Goal: Use online tool/utility: Utilize a website feature to perform a specific function

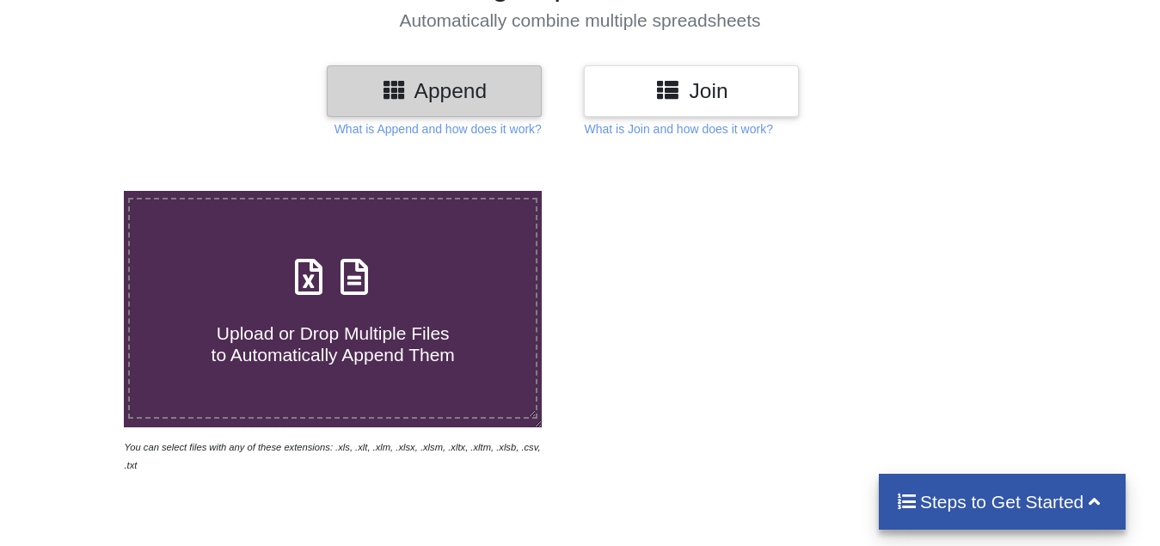
scroll to position [172, 0]
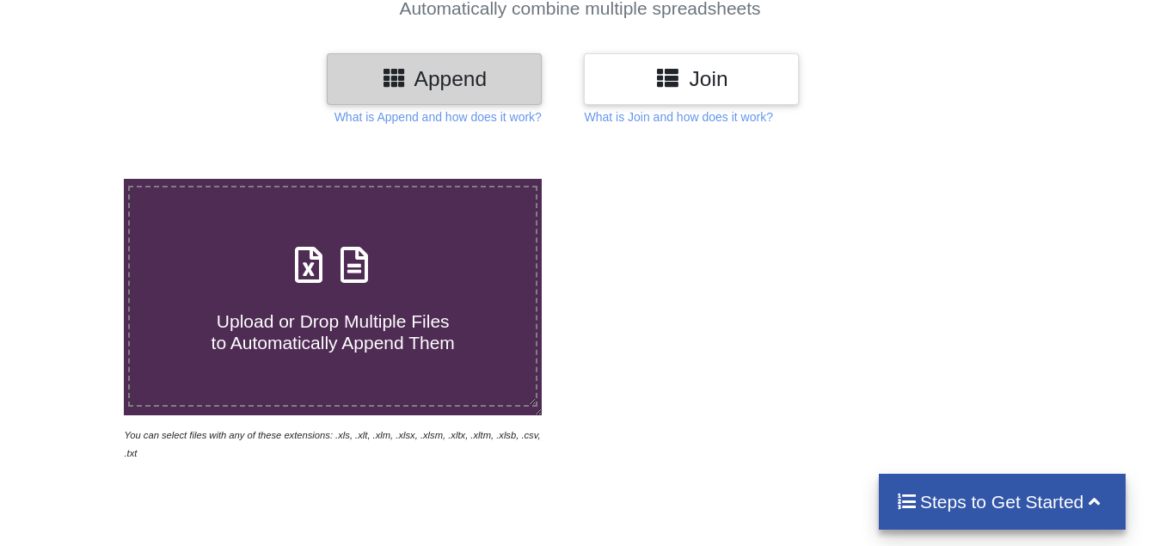
click at [258, 303] on h4 "Upload or Drop Multiple Files to Automatically Append Them" at bounding box center [333, 321] width 406 height 65
click at [77, 179] on input "Upload or Drop Multiple Files to Automatically Append Them" at bounding box center [77, 179] width 0 height 0
type input "C:\fakepath\Copy - 13, Technical Analysis Scanner(1).xlsx"
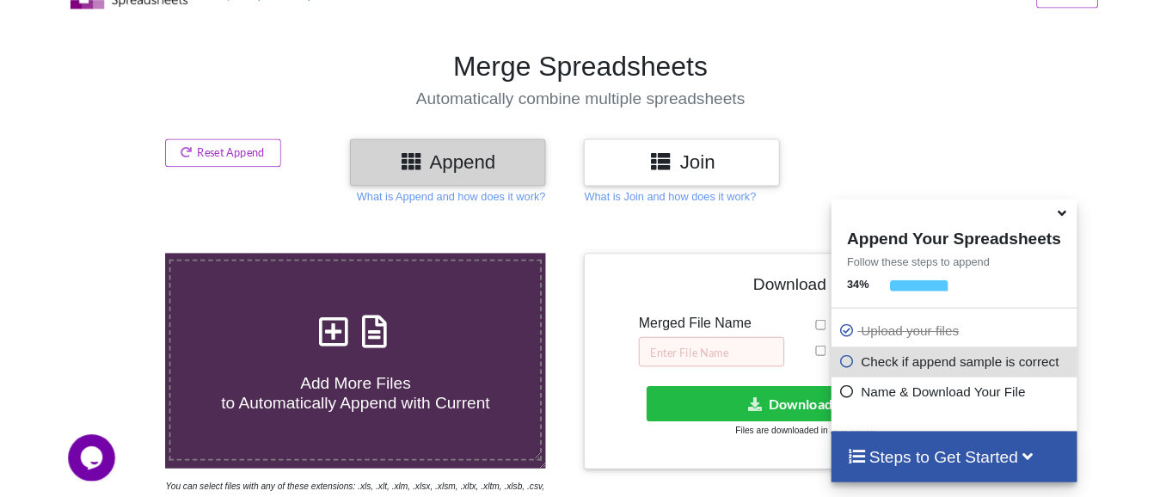
scroll to position [66, 0]
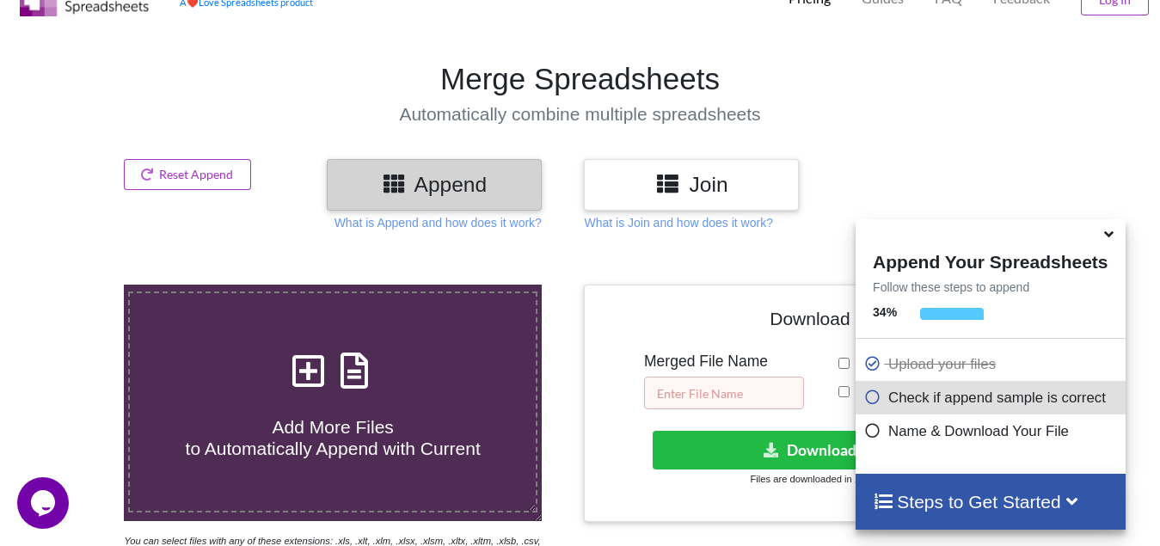
click at [686, 382] on input "text" at bounding box center [724, 393] width 160 height 33
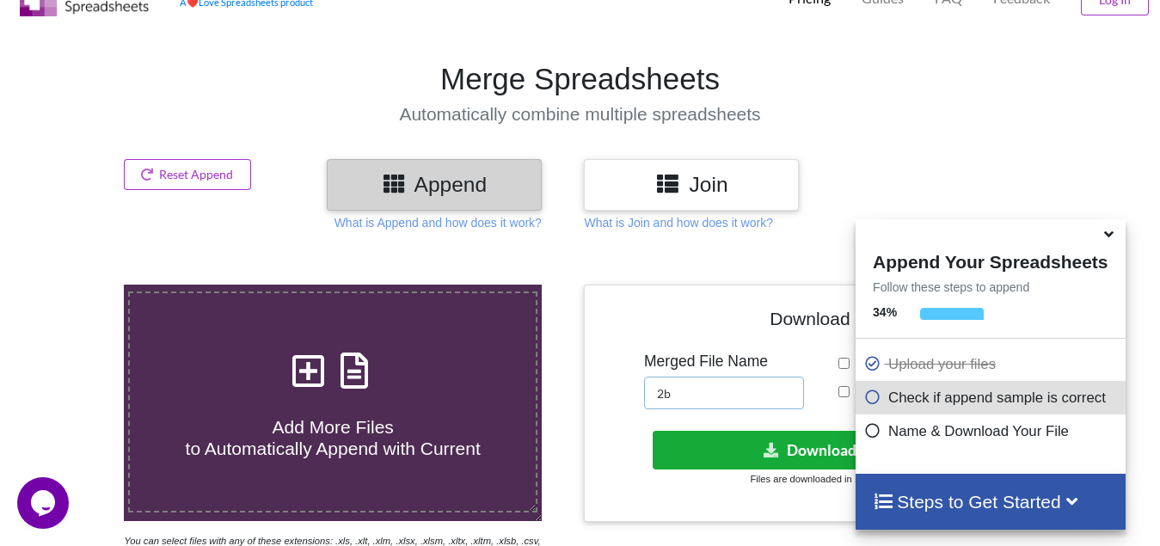
type input "2b"
click at [751, 444] on button "Download File" at bounding box center [825, 450] width 345 height 39
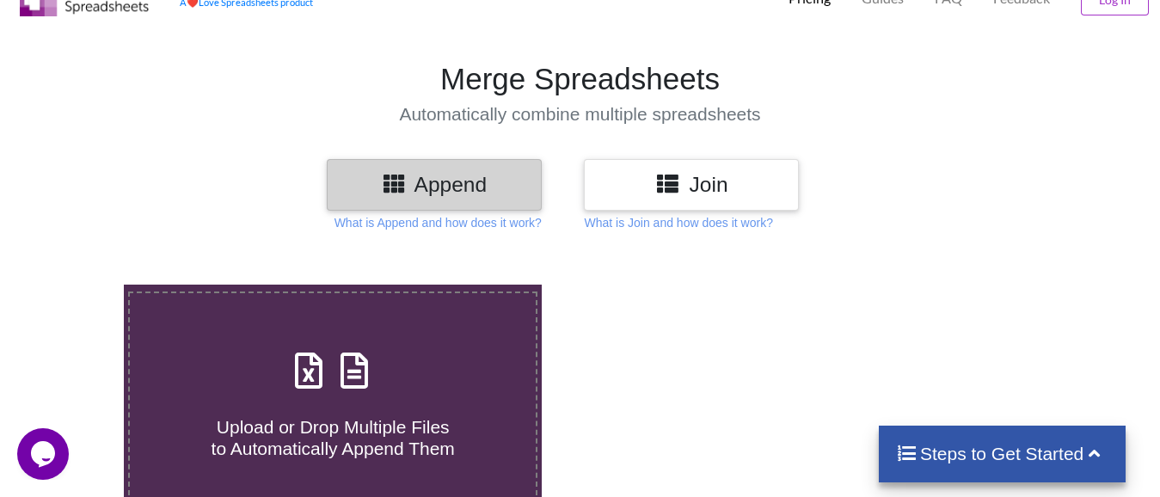
click at [268, 403] on h4 "Upload or Drop Multiple Files to Automatically Append Them" at bounding box center [333, 427] width 406 height 65
click at [77, 285] on input "Upload or Drop Multiple Files to Automatically Append Them" at bounding box center [77, 285] width 0 height 0
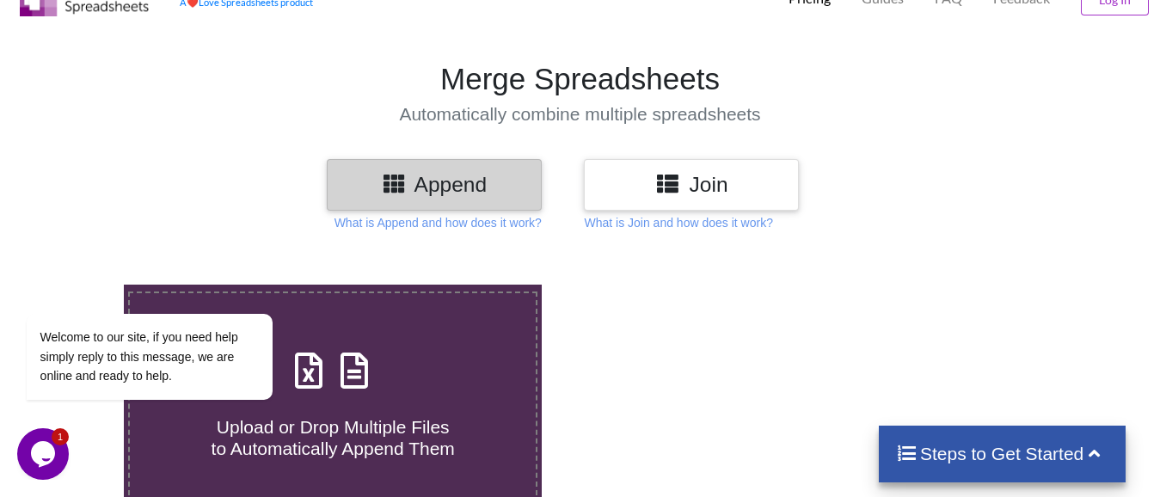
click at [421, 419] on span "Upload or Drop Multiple Files to Automatically Append Them" at bounding box center [332, 437] width 243 height 41
click at [77, 285] on input "Upload or Drop Multiple Files to Automatically Append Them" at bounding box center [77, 285] width 0 height 0
type input "C:\fakepath\Copy - 13, Technical Analysis Scanner(1).xlsx"
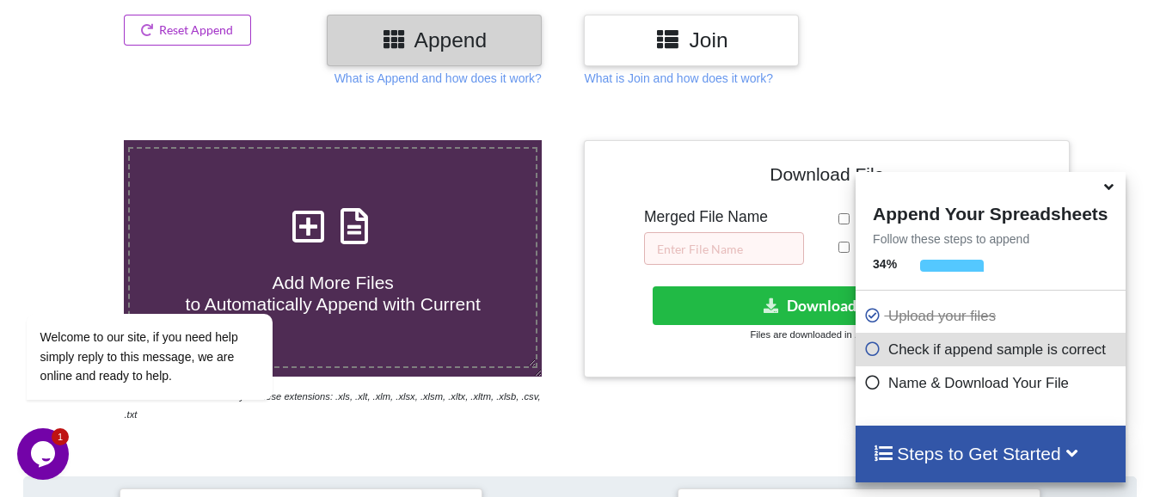
scroll to position [152, 0]
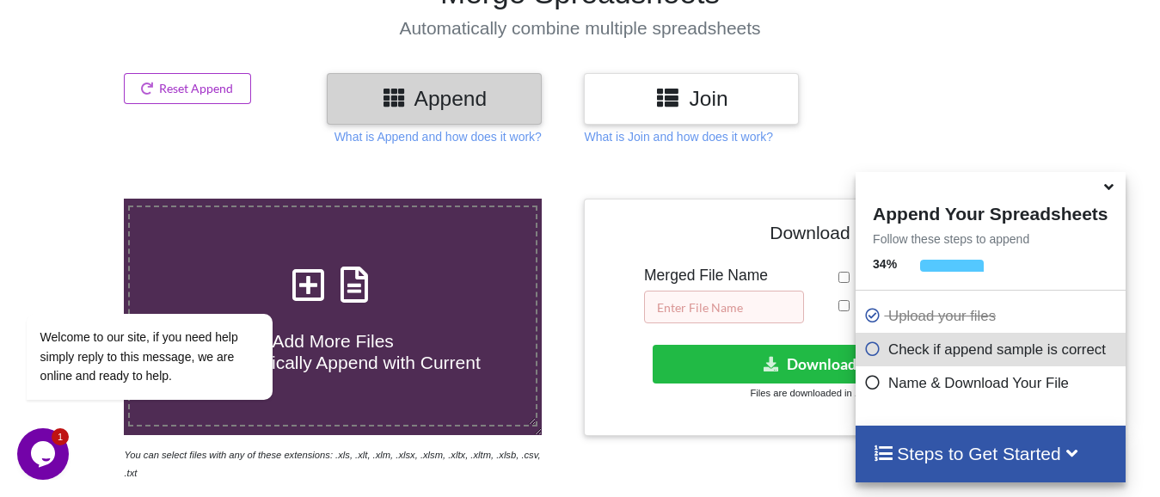
click at [679, 310] on input "text" at bounding box center [724, 307] width 160 height 33
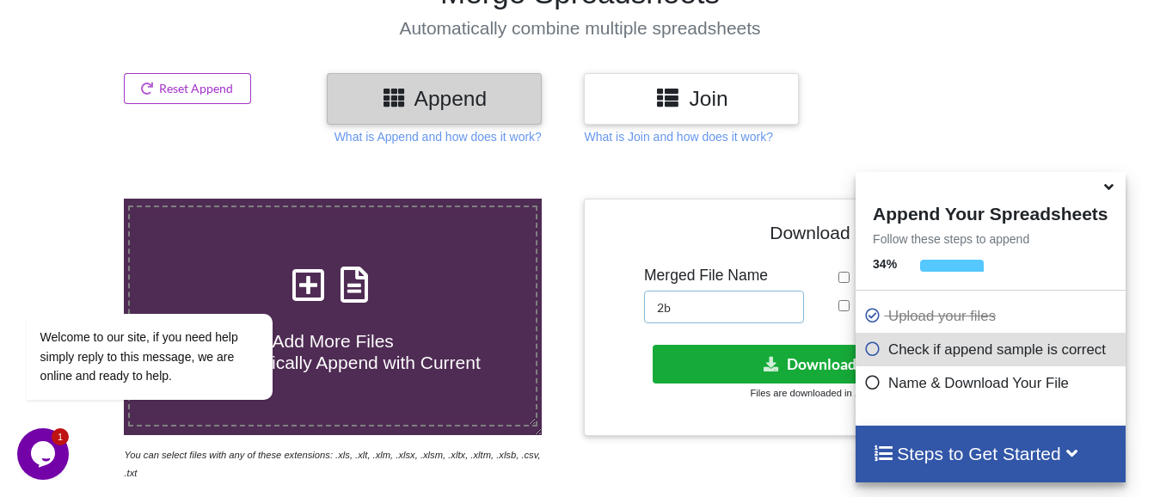
type input "2b"
click at [807, 362] on button "Download File" at bounding box center [825, 364] width 345 height 39
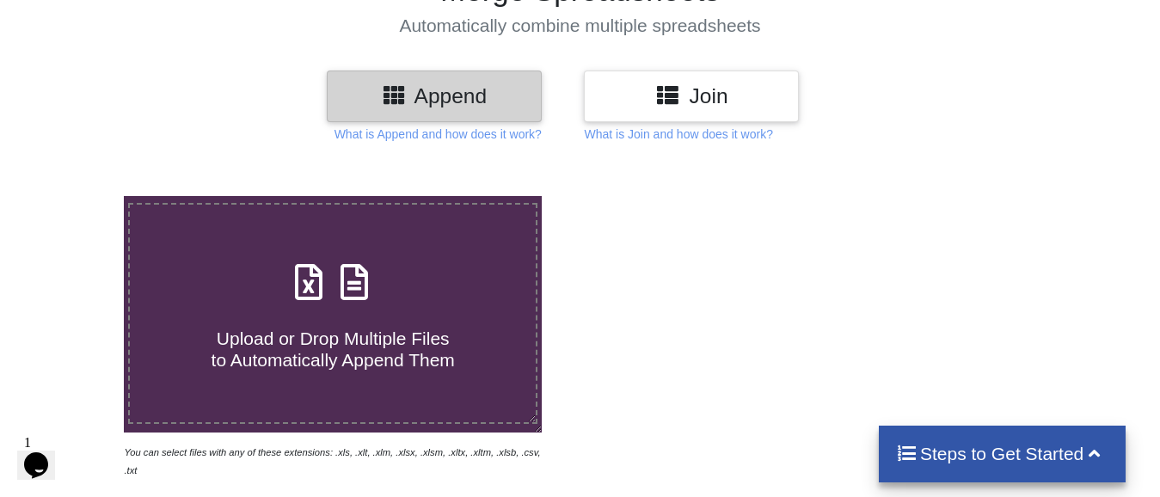
click at [297, 328] on span "Upload or Drop Multiple Files to Automatically Append Them" at bounding box center [332, 348] width 243 height 41
click at [77, 196] on input "Upload or Drop Multiple Files to Automatically Append Them" at bounding box center [77, 196] width 0 height 0
type input "C:\fakepath\entry 1 HR BRK, Technical Analysis Scanner-13 67.xlsx"
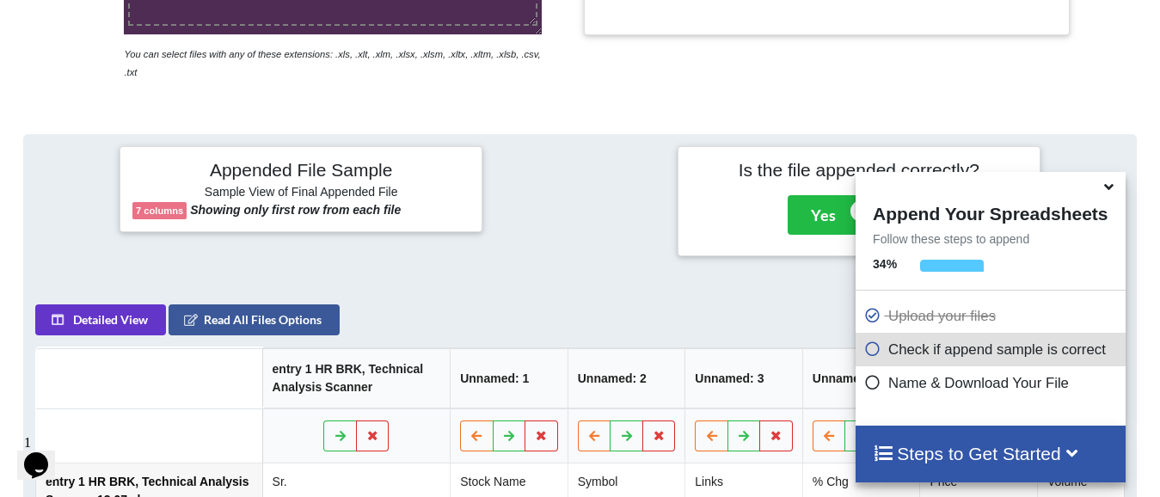
scroll to position [324, 0]
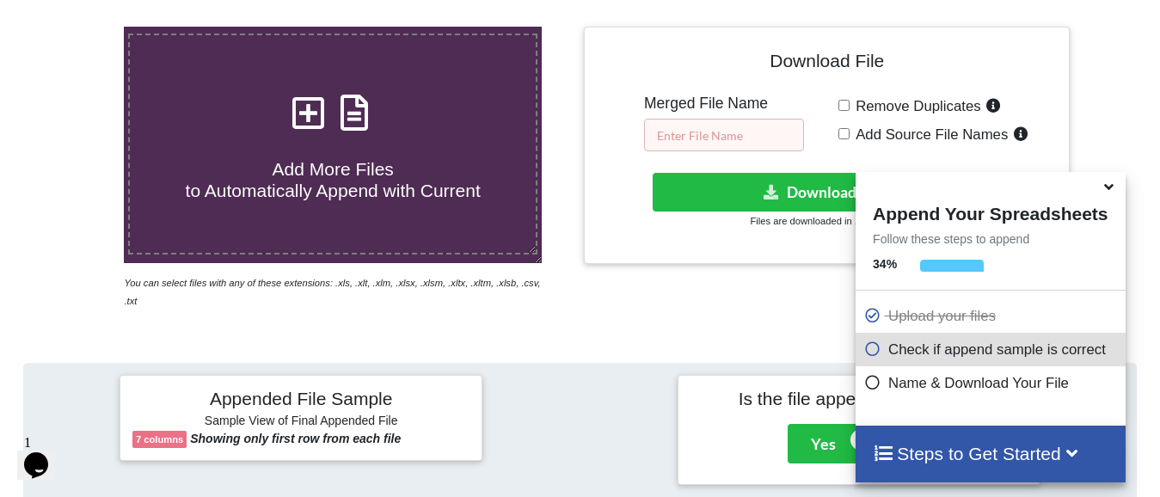
click at [711, 134] on input "text" at bounding box center [724, 135] width 160 height 33
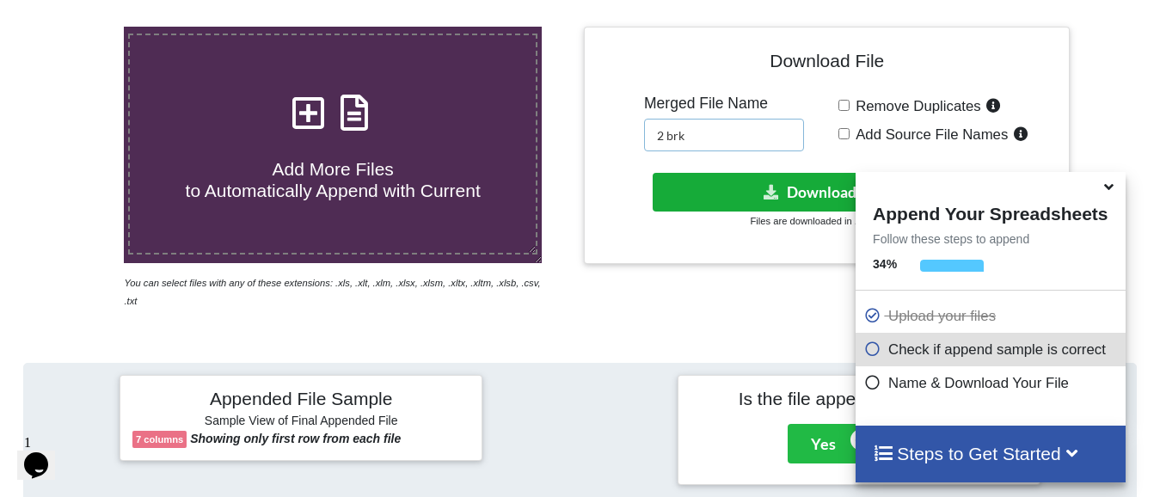
type input "2 brk"
click at [739, 190] on button "Download File" at bounding box center [825, 192] width 345 height 39
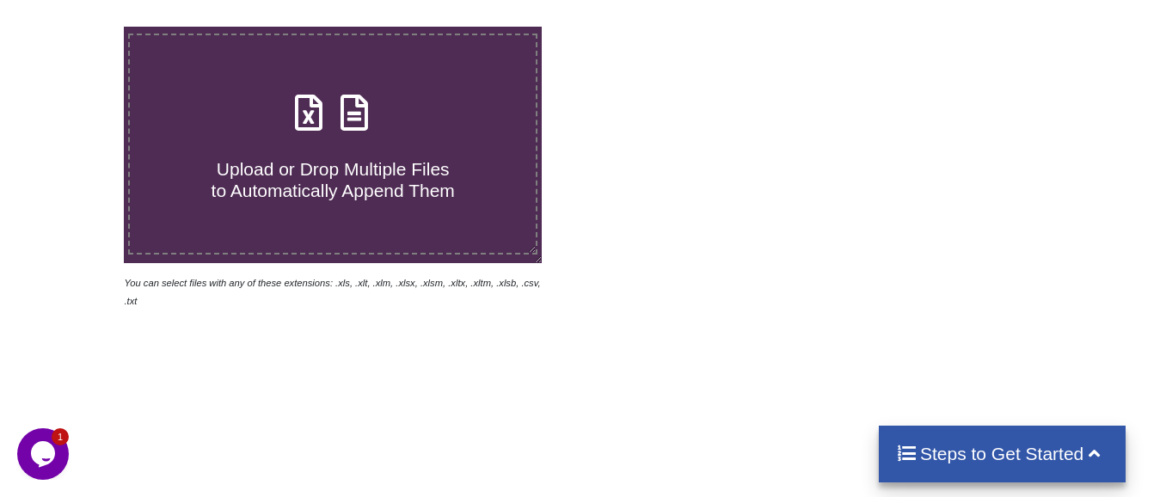
click at [368, 169] on span "Upload or Drop Multiple Files to Automatically Append Them" at bounding box center [332, 179] width 243 height 41
click at [77, 27] on input "Upload or Drop Multiple Files to Automatically Append Them" at bounding box center [77, 27] width 0 height 0
type input "C:\fakepath\3 days Ins break, Technical Analysis Scanner.xlsx"
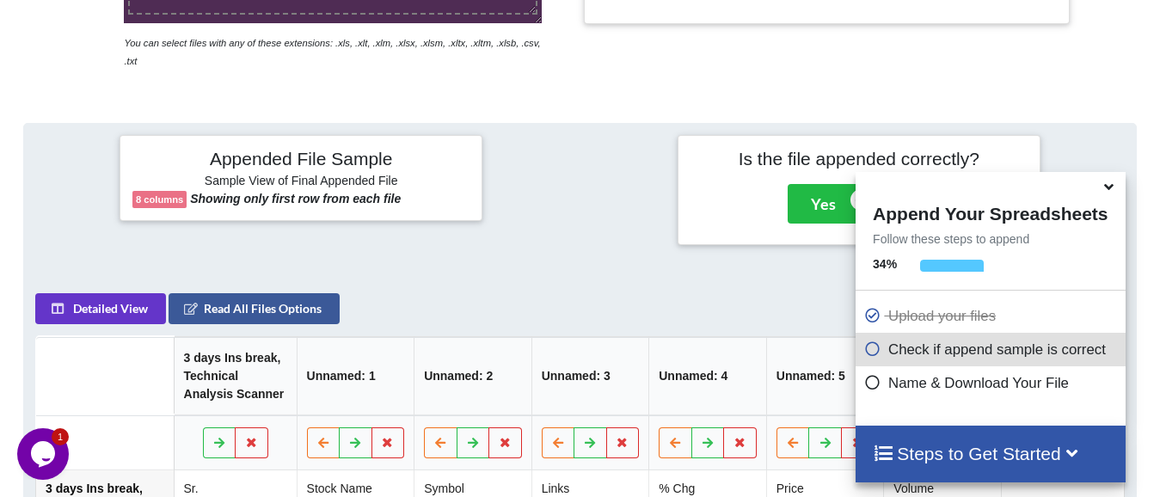
scroll to position [152, 0]
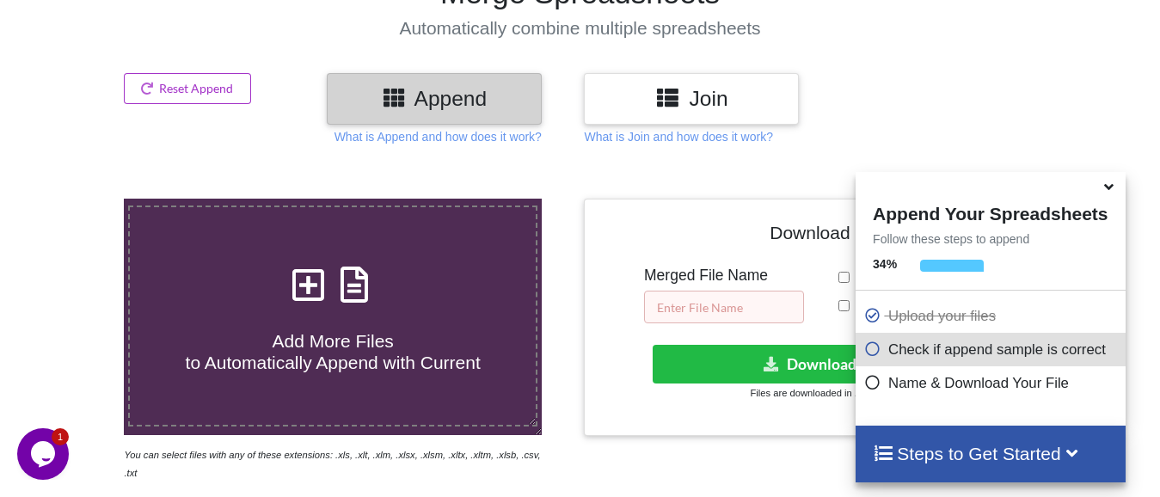
click at [705, 311] on input "text" at bounding box center [724, 307] width 160 height 33
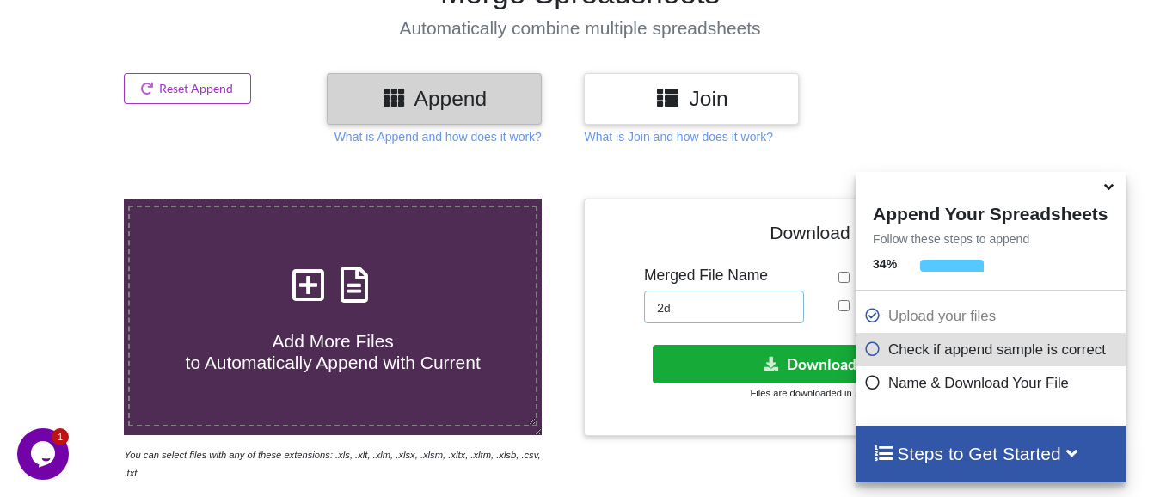
type input "2d"
click at [757, 373] on button "Download File" at bounding box center [825, 364] width 345 height 39
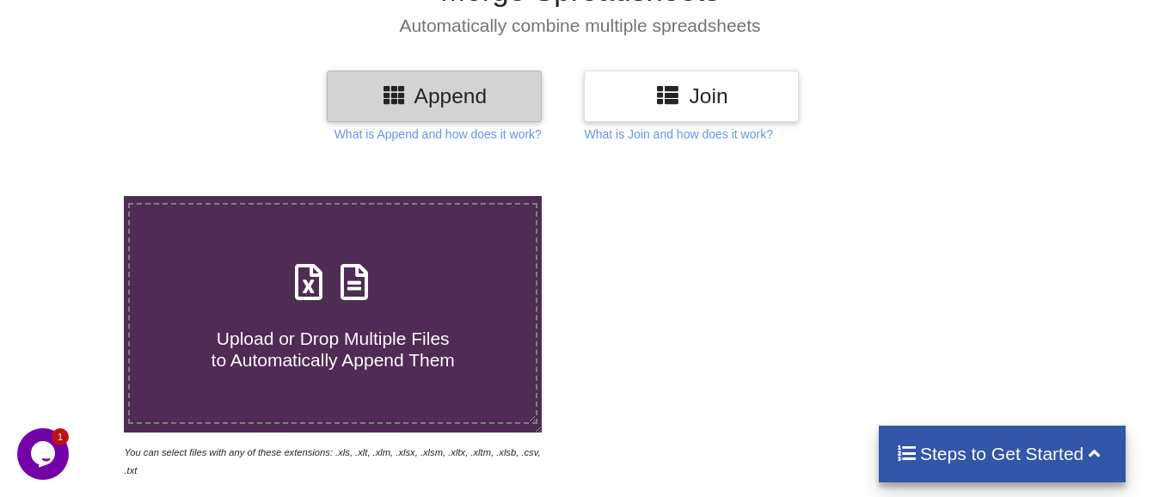
click at [308, 332] on span "Upload or Drop Multiple Files to Automatically Append Them" at bounding box center [332, 348] width 243 height 41
click at [77, 196] on input "Upload or Drop Multiple Files to Automatically Append Them" at bounding box center [77, 196] width 0 height 0
type input "C:\fakepath\10 low from high for 15 mins price action, Technical Analysis Scann…"
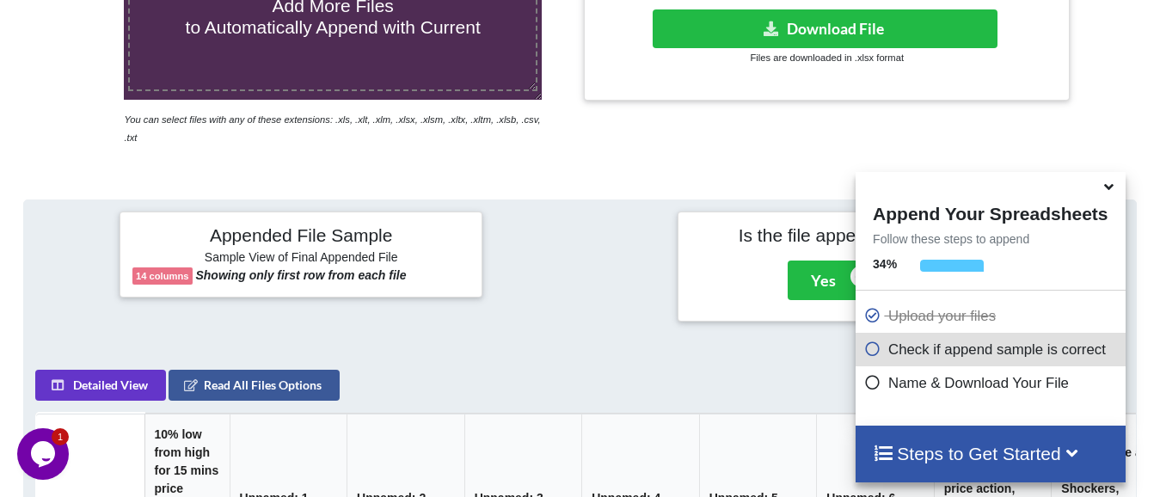
scroll to position [152, 0]
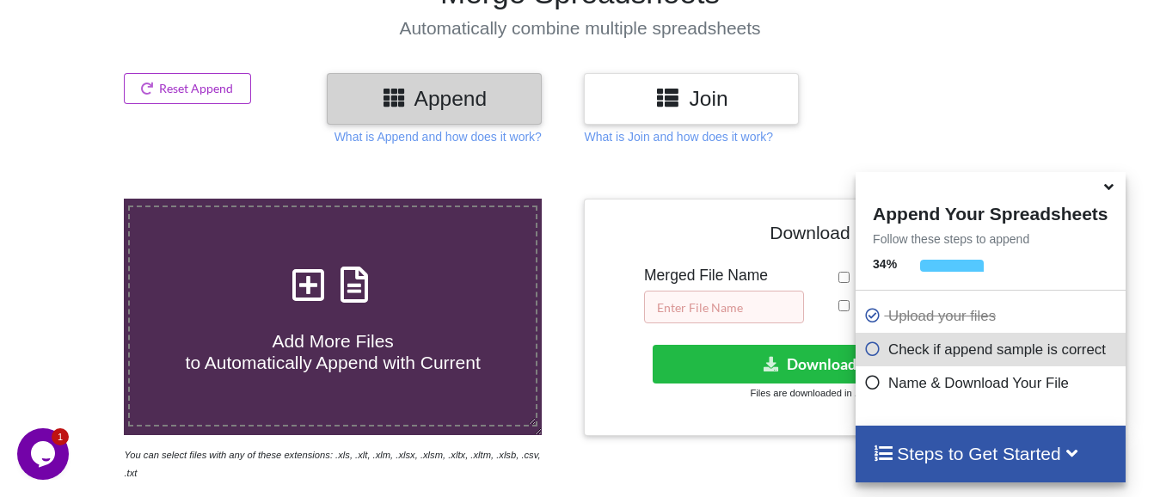
click at [760, 308] on input "text" at bounding box center [724, 307] width 160 height 33
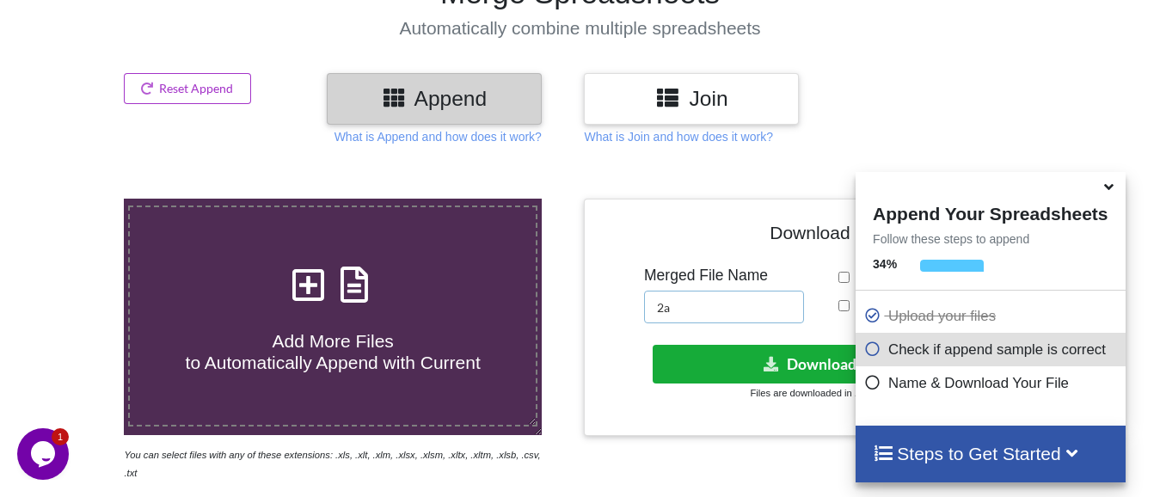
type input "2a"
click at [817, 366] on button "Download File" at bounding box center [825, 364] width 345 height 39
